Goal: Task Accomplishment & Management: Complete application form

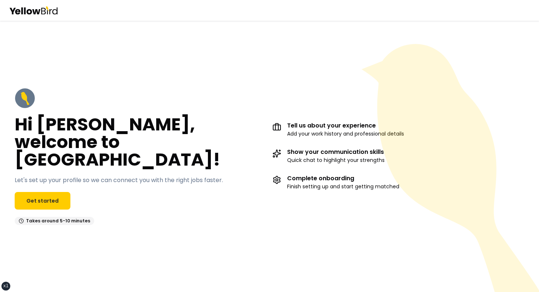
click at [271, 101] on div "Hi [PERSON_NAME], welcome to [GEOGRAPHIC_DATA]! Let's set up your profile so we…" at bounding box center [269, 156] width 539 height 167
click at [214, 120] on div "Hi [PERSON_NAME], welcome to [GEOGRAPHIC_DATA]! Let's set up your profile so we…" at bounding box center [141, 156] width 252 height 137
click at [289, 109] on div "Tell us about your experience Add your work history and professional details Sh…" at bounding box center [399, 156] width 252 height 137
click at [265, 117] on div "Hi [PERSON_NAME], welcome to [GEOGRAPHIC_DATA]! Let's set up your profile so we…" at bounding box center [141, 156] width 252 height 137
click at [51, 194] on link "Get started" at bounding box center [43, 201] width 56 height 18
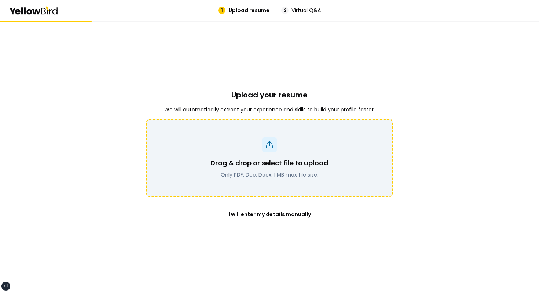
click at [211, 171] on div "Drag & drop or select file to upload Only PDF, Doc, Docx. 1 MB max file size." at bounding box center [269, 158] width 227 height 41
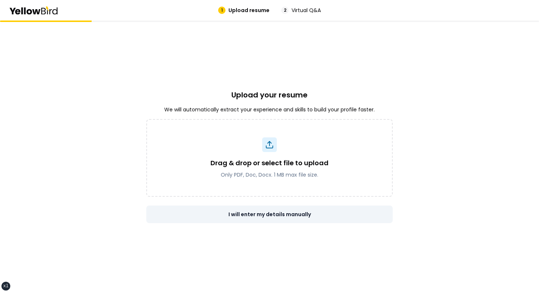
click at [297, 222] on button "I will enter my details manually" at bounding box center [269, 215] width 247 height 18
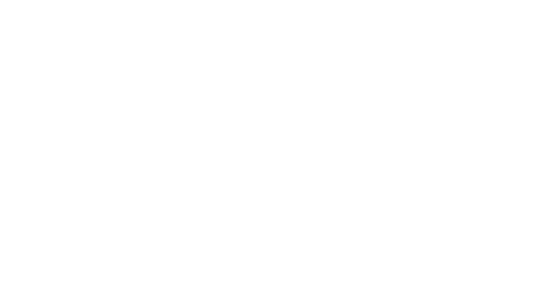
click at [116, 3] on html at bounding box center [269, 1] width 539 height 3
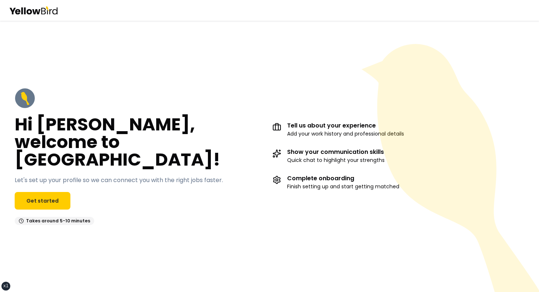
click at [237, 36] on div "Hi [PERSON_NAME], welcome to [GEOGRAPHIC_DATA]! Let's set up your profile so we…" at bounding box center [269, 157] width 539 height 272
click at [300, 37] on div "Hi [PERSON_NAME], welcome to [GEOGRAPHIC_DATA]! Let's set up your profile so we…" at bounding box center [269, 157] width 539 height 272
click at [321, 79] on div "Hi [PERSON_NAME], welcome to [GEOGRAPHIC_DATA]! Let's set up your profile so we…" at bounding box center [269, 157] width 539 height 272
